Goal: Information Seeking & Learning: Learn about a topic

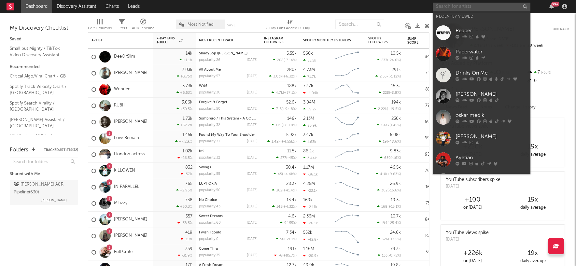
click at [454, 6] on input "text" at bounding box center [482, 7] width 98 height 8
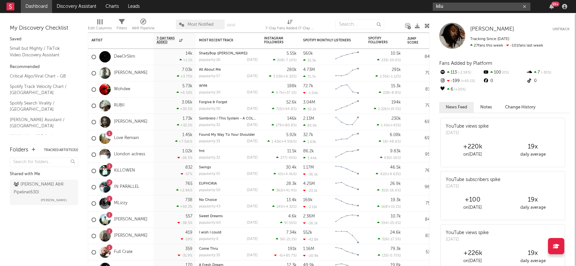
click at [452, 5] on input "kilu" at bounding box center [482, 7] width 98 height 8
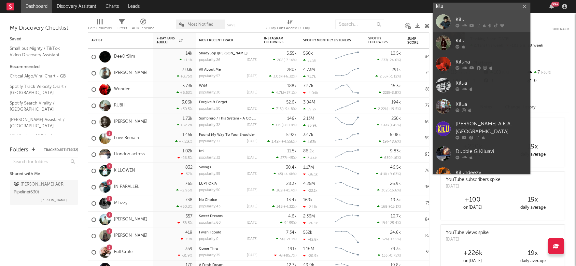
type input "kilu"
click at [458, 19] on div "Kilu" at bounding box center [492, 20] width 72 height 8
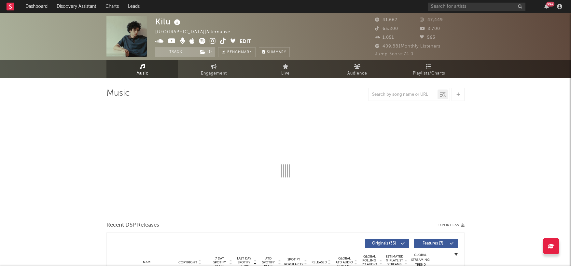
select select "6m"
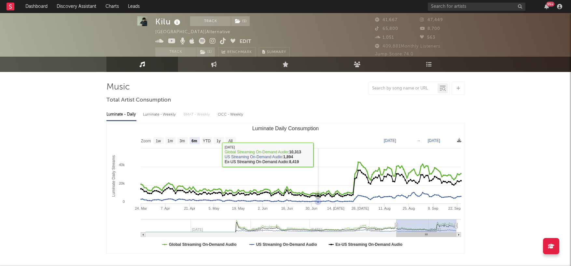
scroll to position [7, 0]
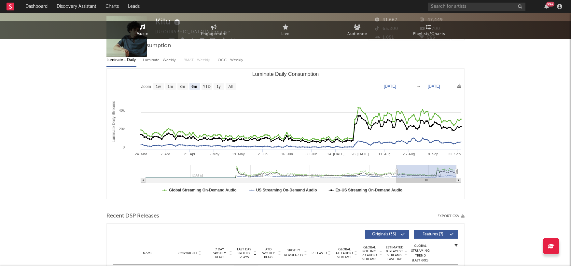
scroll to position [0, 0]
